Goal: Transaction & Acquisition: Download file/media

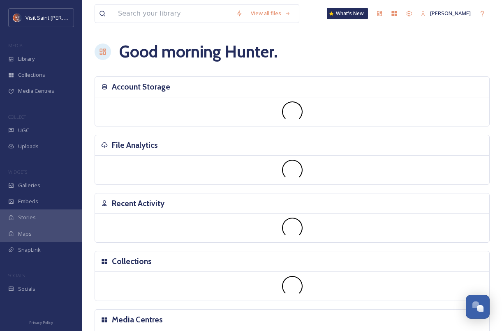
scroll to position [1400, 0]
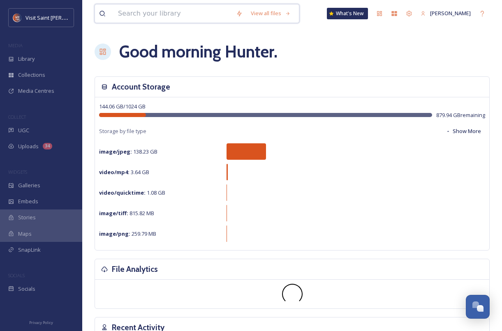
click at [161, 12] on input at bounding box center [173, 14] width 118 height 18
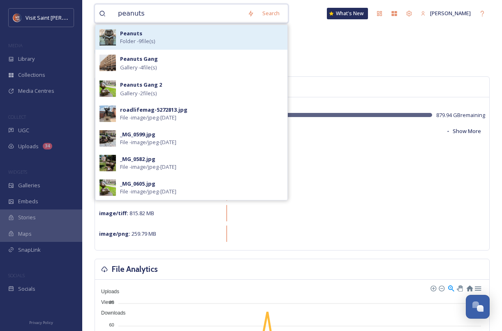
type input "peanuts"
click at [150, 37] on div "Peanuts Folder - 9 file(s)" at bounding box center [201, 38] width 163 height 16
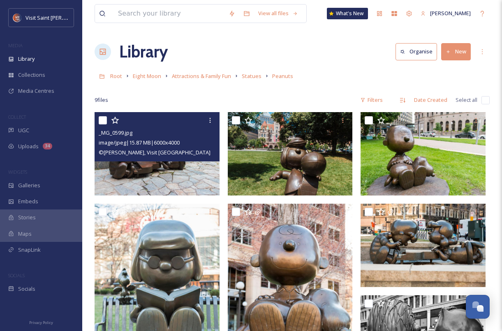
click at [154, 168] on img at bounding box center [156, 153] width 125 height 83
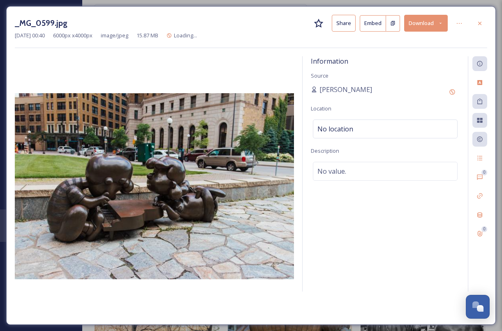
click at [154, 168] on img at bounding box center [154, 186] width 279 height 186
click at [477, 20] on div at bounding box center [479, 23] width 15 height 15
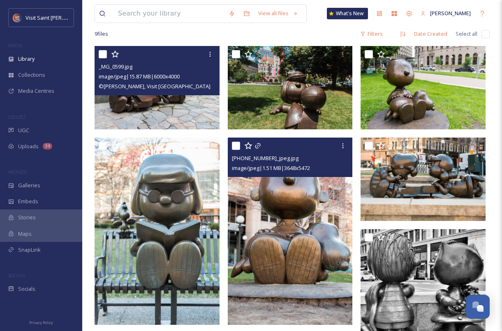
scroll to position [60, 0]
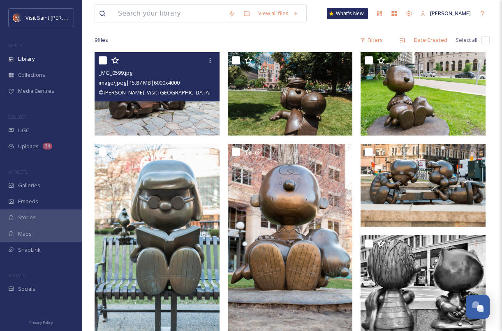
click at [196, 115] on img at bounding box center [156, 93] width 125 height 83
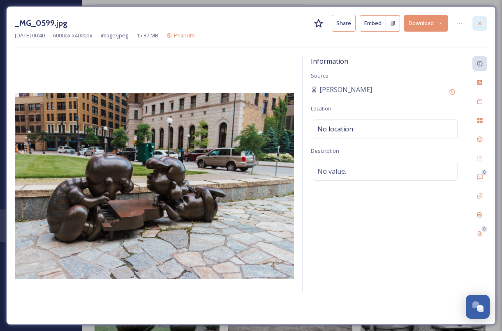
click at [480, 23] on icon at bounding box center [479, 22] width 3 height 3
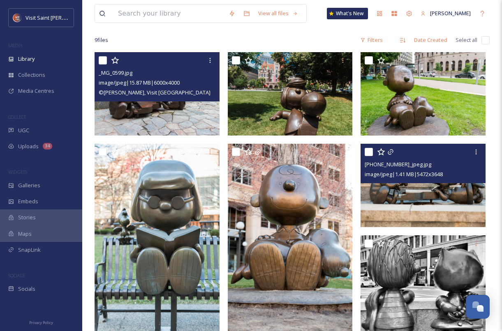
click at [424, 198] on img at bounding box center [422, 185] width 125 height 83
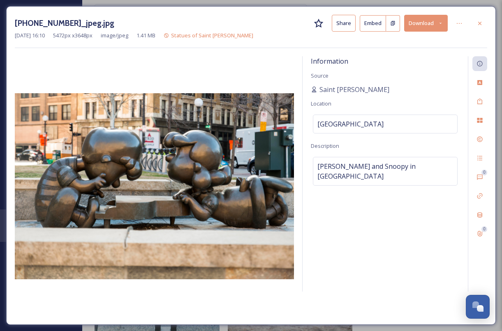
click at [441, 18] on button "Download" at bounding box center [426, 23] width 44 height 17
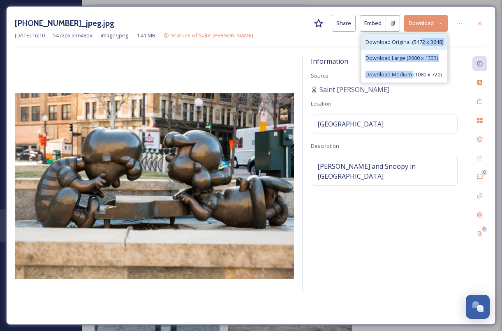
drag, startPoint x: 411, startPoint y: 72, endPoint x: 420, endPoint y: 43, distance: 30.4
click at [420, 43] on div "Download Original (5472 x 3648) Download Large (2000 x 1333) Download Medium (1…" at bounding box center [404, 58] width 87 height 49
click at [396, 43] on span "Download Original (5472 x 3648)" at bounding box center [404, 42] width 78 height 8
